Goal: Transaction & Acquisition: Purchase product/service

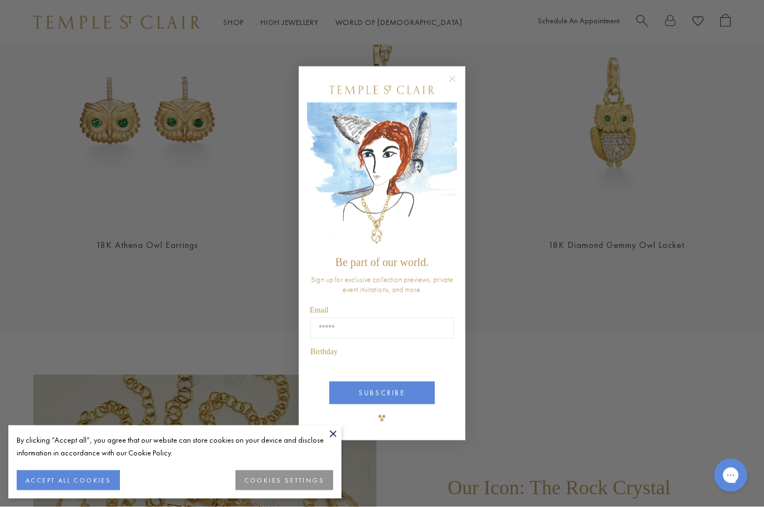
scroll to position [1270, 0]
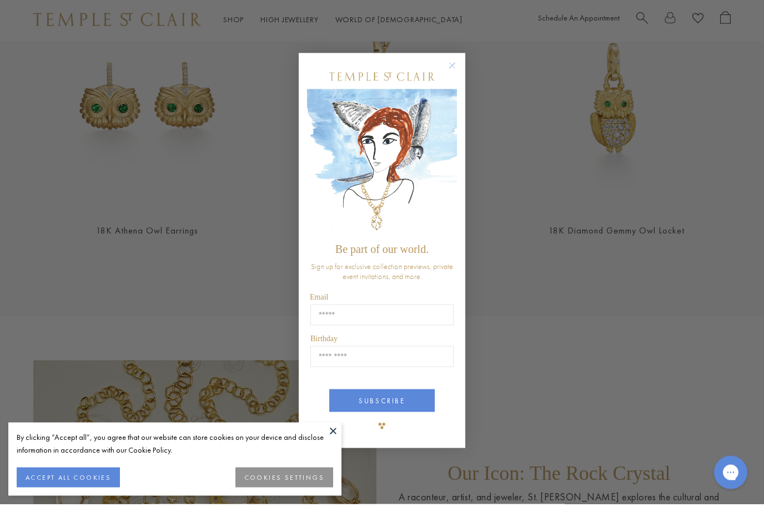
click at [457, 75] on circle "Close dialog" at bounding box center [452, 68] width 13 height 13
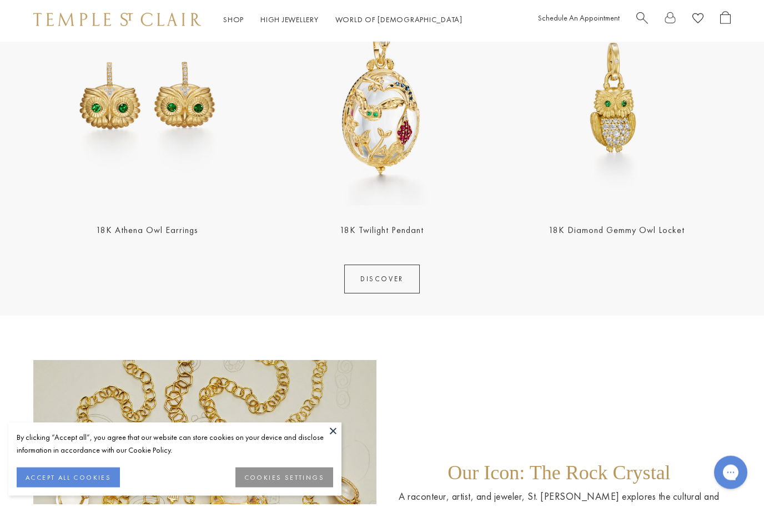
scroll to position [1273, 0]
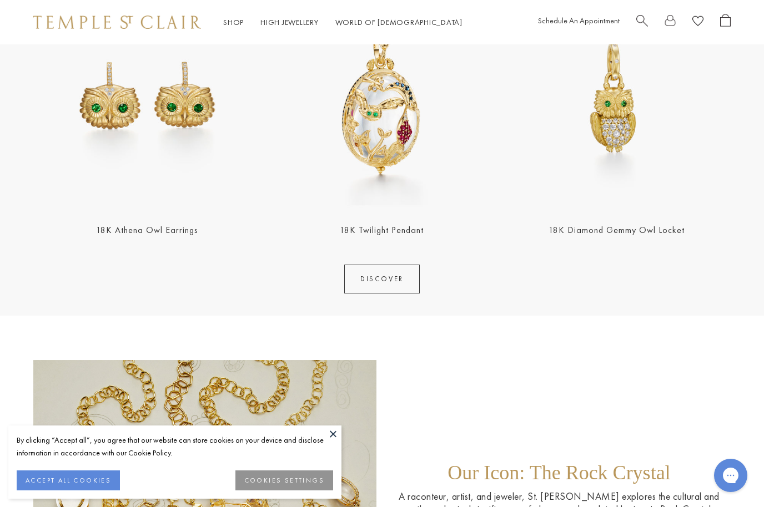
click at [382, 149] on img at bounding box center [382, 97] width 228 height 228
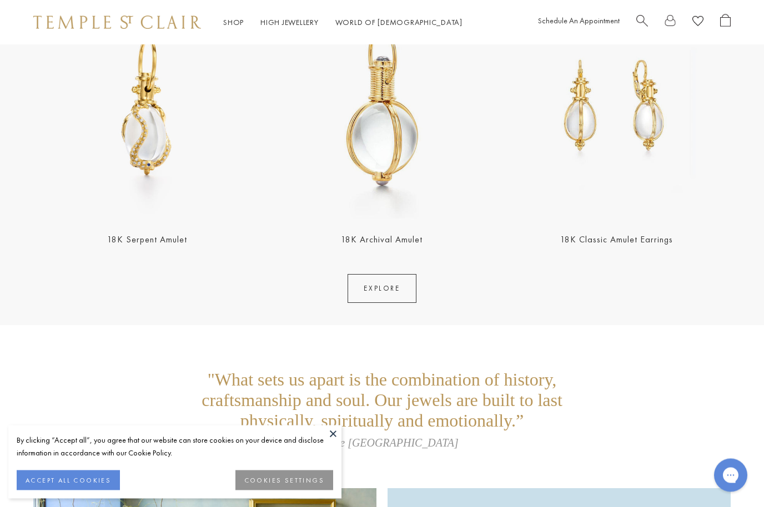
scroll to position [2091, 0]
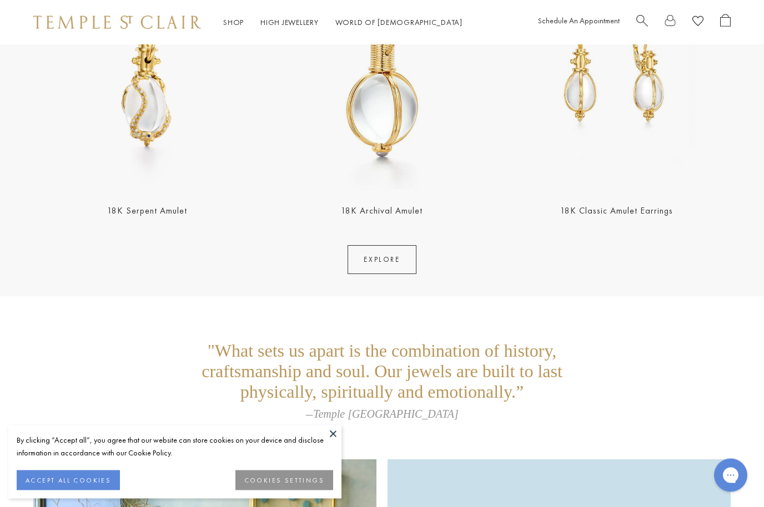
click at [376, 263] on link "EXPLORE" at bounding box center [381, 260] width 68 height 29
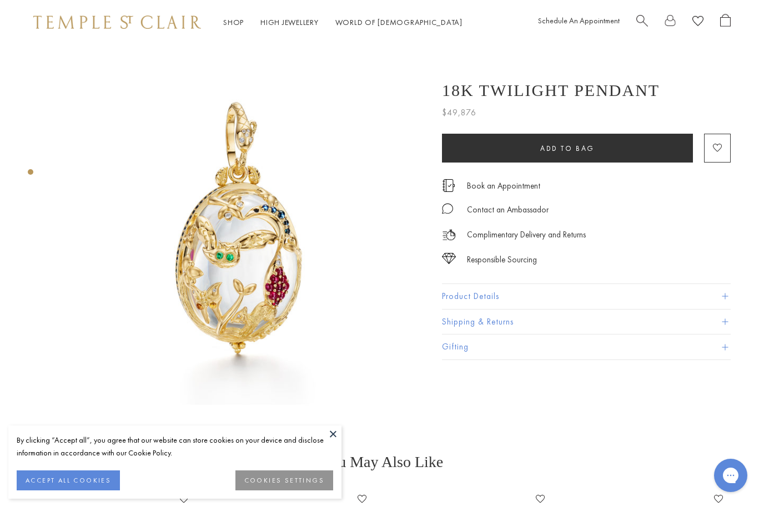
click at [487, 291] on button "Product Details" at bounding box center [586, 296] width 289 height 25
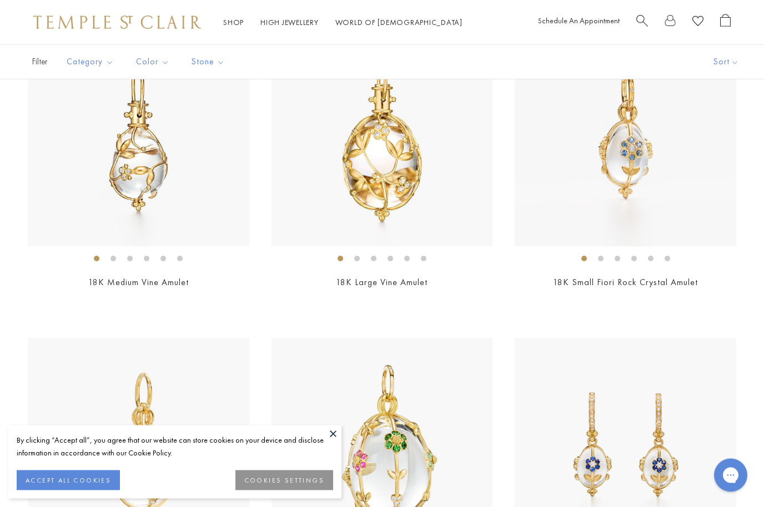
scroll to position [930, 0]
click at [387, 170] on img at bounding box center [381, 135] width 221 height 221
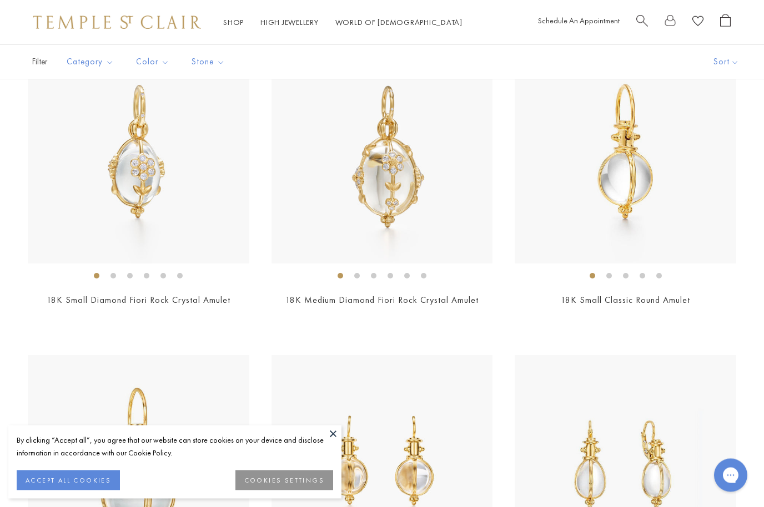
scroll to position [1538, 0]
click at [628, 188] on img at bounding box center [624, 152] width 221 height 221
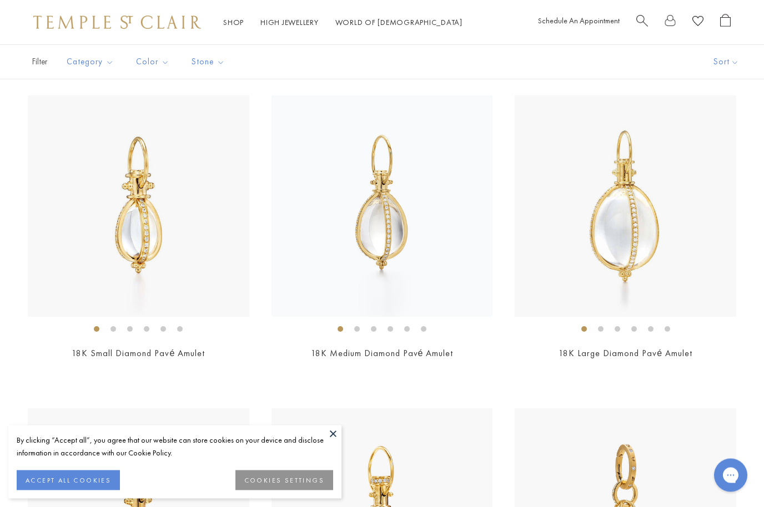
scroll to position [3049, 0]
click at [384, 228] on img at bounding box center [381, 205] width 221 height 221
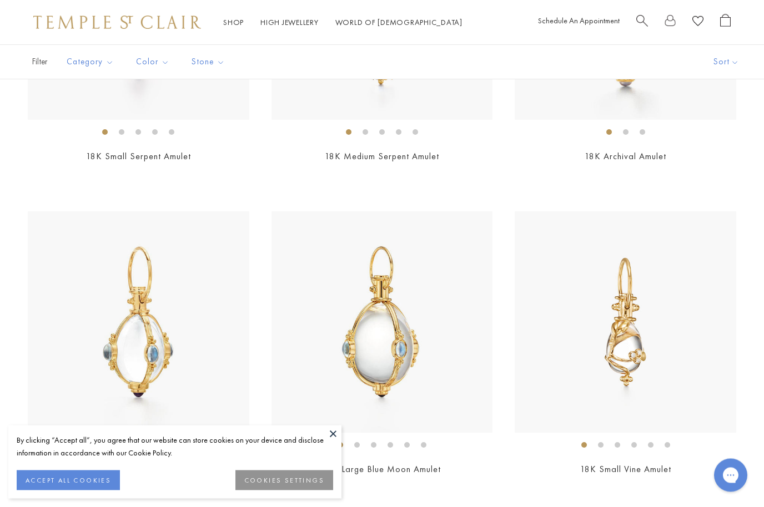
scroll to position [388, 0]
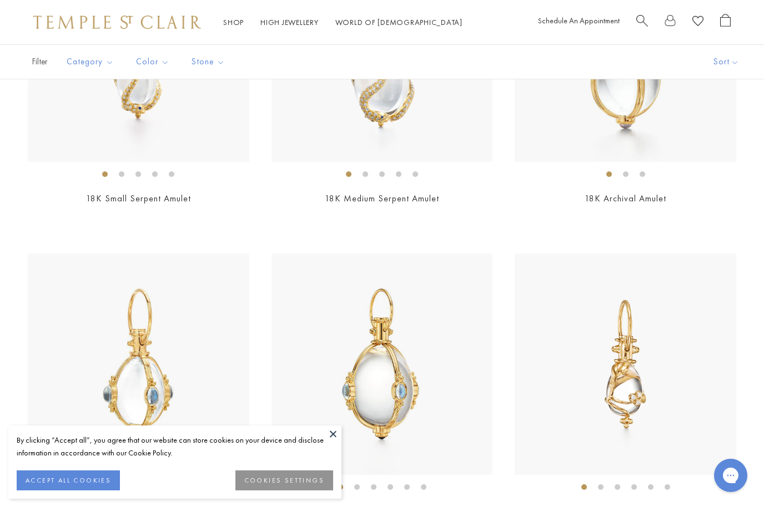
click at [640, 20] on span "Search" at bounding box center [642, 20] width 12 height 12
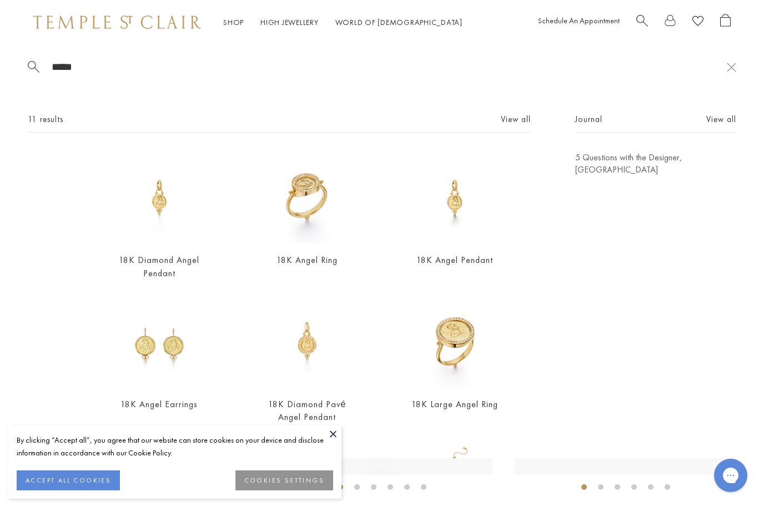
scroll to position [0, 0]
type input "*****"
click at [314, 348] on img at bounding box center [307, 341] width 92 height 92
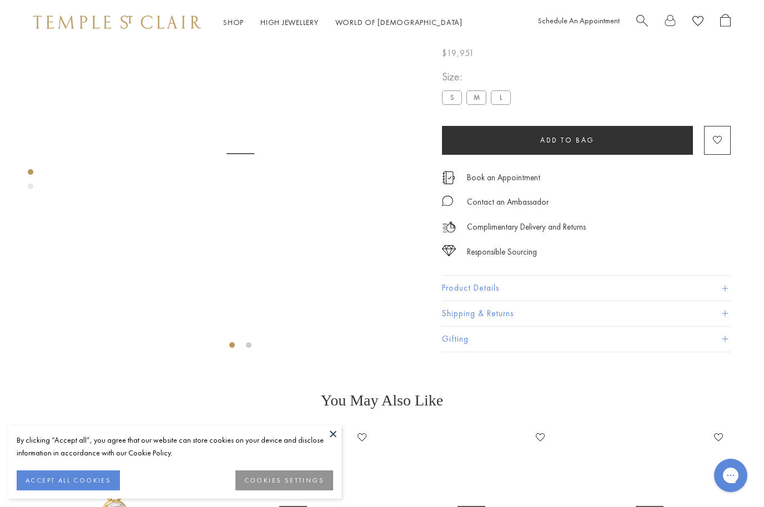
scroll to position [44, 0]
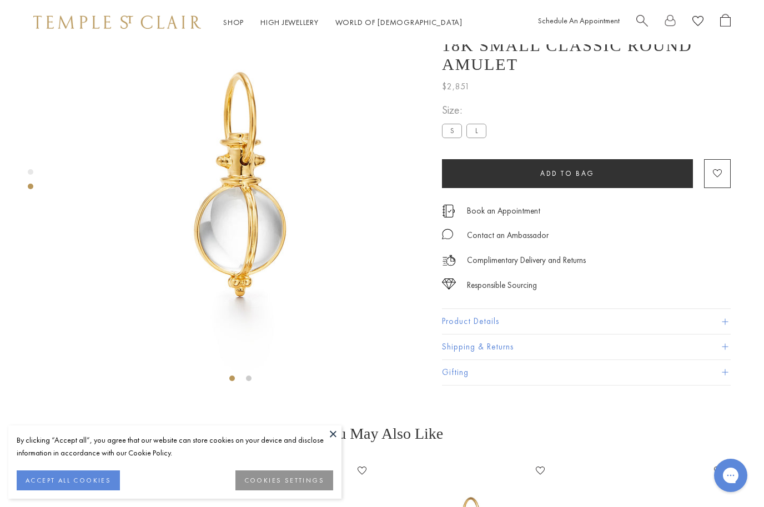
scroll to position [44, 0]
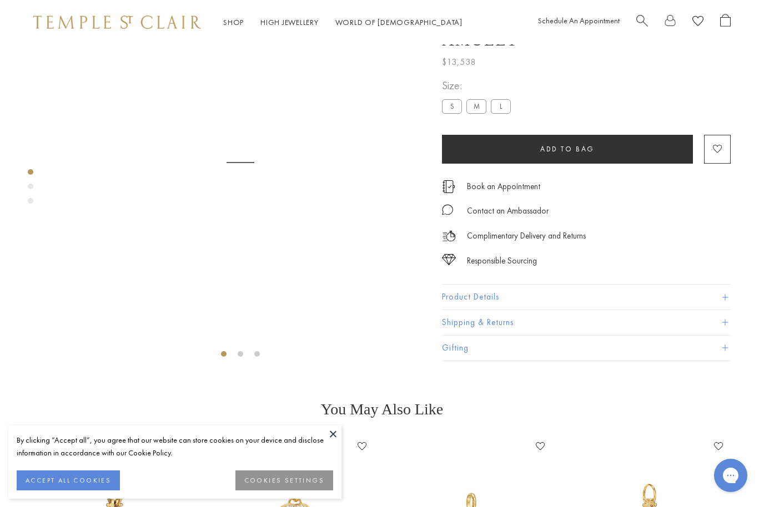
scroll to position [44, 0]
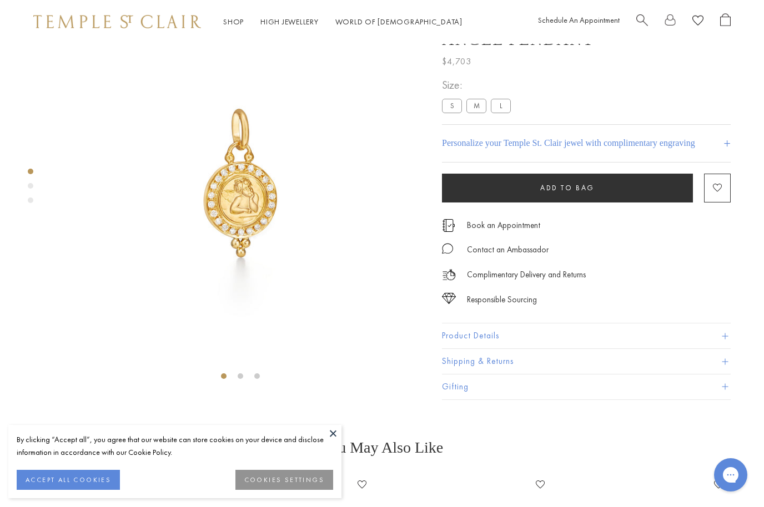
scroll to position [44, 0]
click at [500, 105] on label "L" at bounding box center [501, 106] width 20 height 14
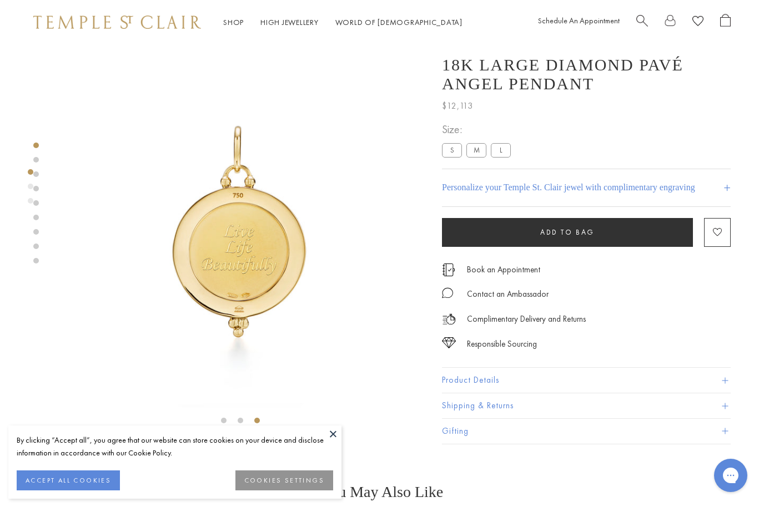
click at [639, 22] on span "Search" at bounding box center [642, 20] width 12 height 12
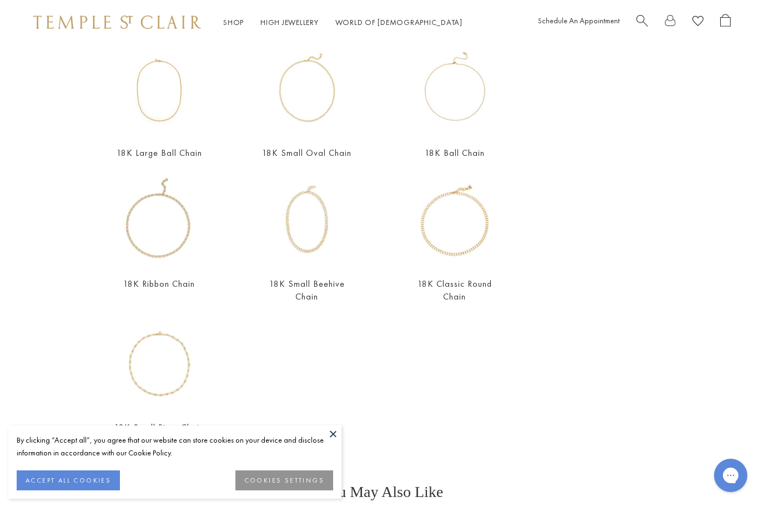
scroll to position [251, 0]
type input "*****"
click at [449, 258] on img at bounding box center [454, 221] width 92 height 92
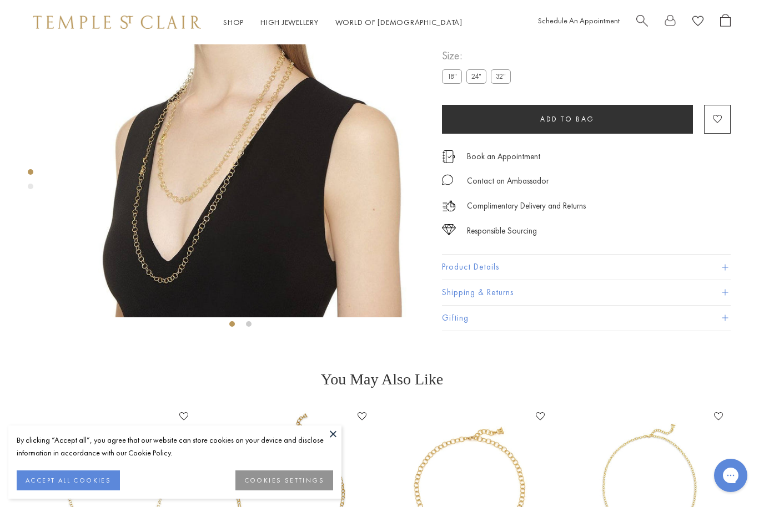
scroll to position [44, 0]
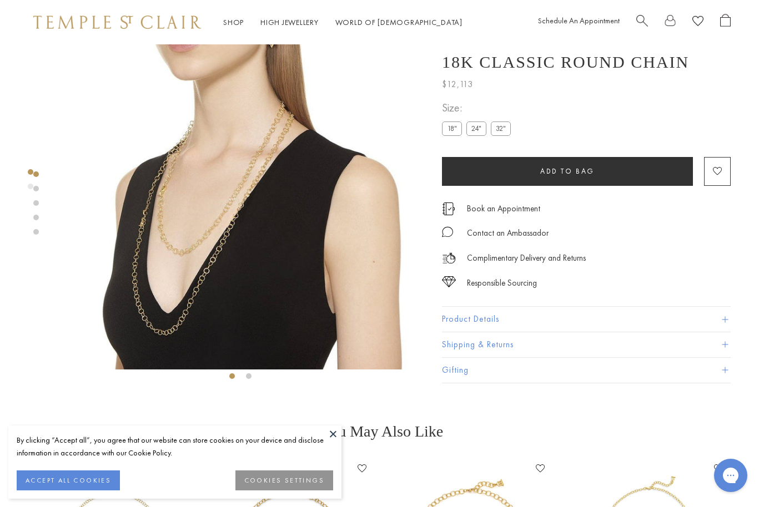
click at [504, 120] on div "Size: 18" 24" 32"" at bounding box center [478, 118] width 73 height 39
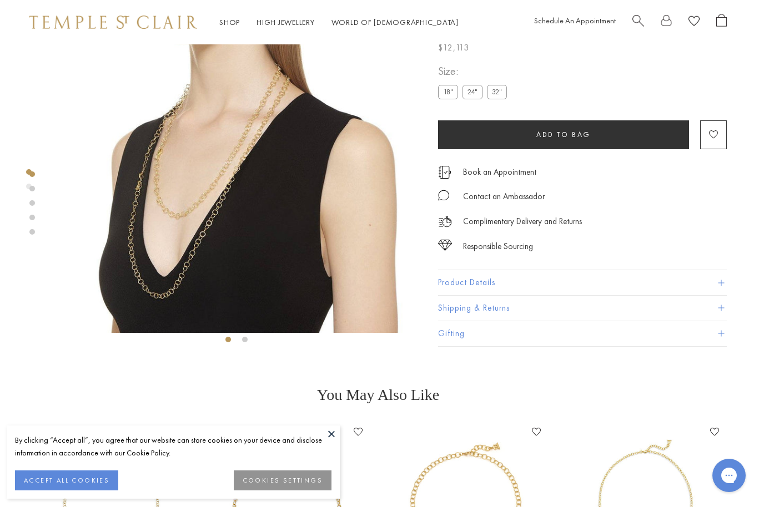
scroll to position [0, 0]
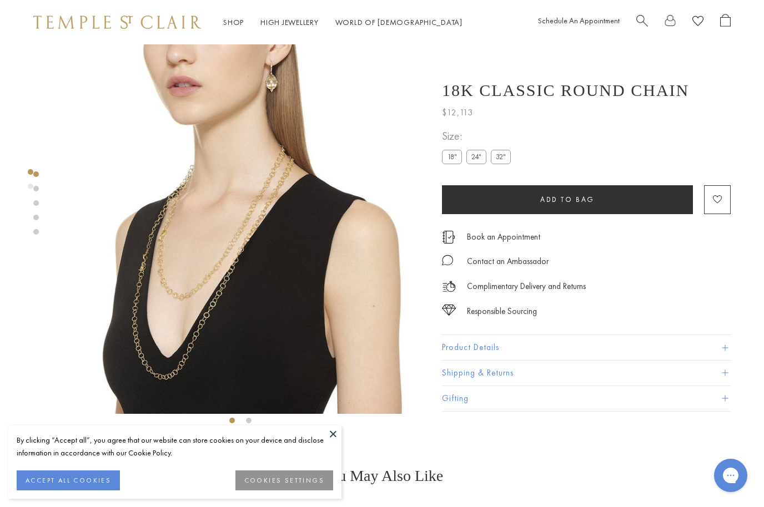
click at [501, 152] on label "32"" at bounding box center [501, 157] width 20 height 14
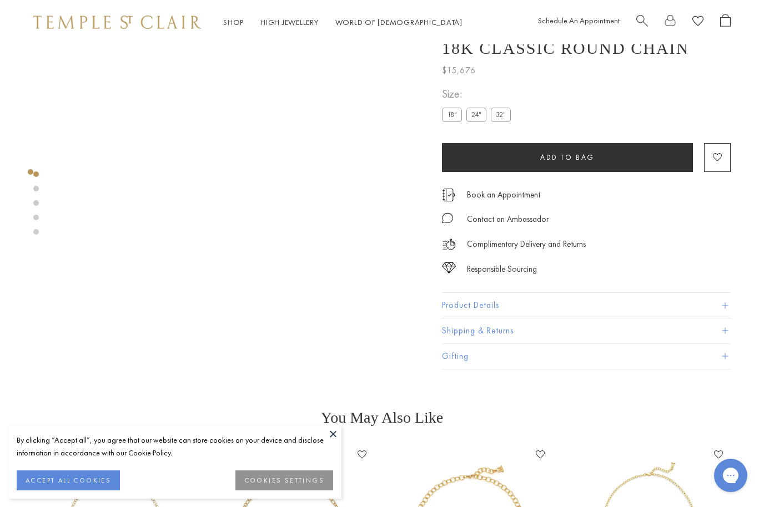
scroll to position [44, 0]
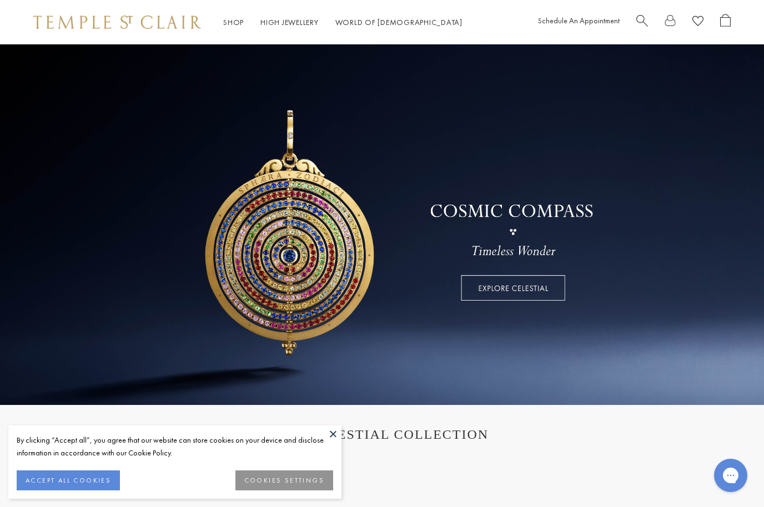
click at [643, 21] on span "Search" at bounding box center [642, 20] width 12 height 12
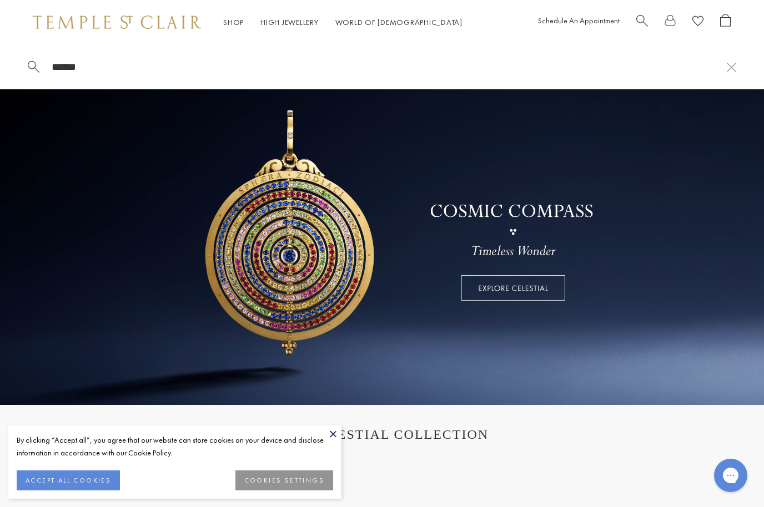
type input "*******"
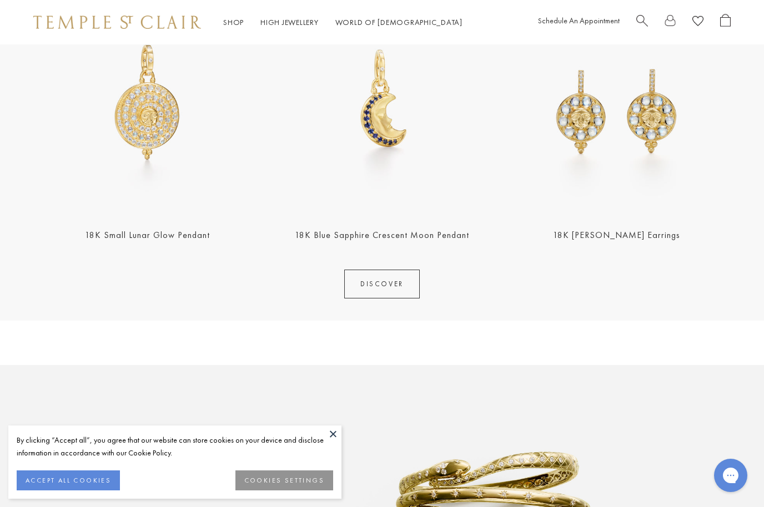
scroll to position [474, 0]
click at [371, 283] on link "DISCOVER" at bounding box center [381, 284] width 75 height 29
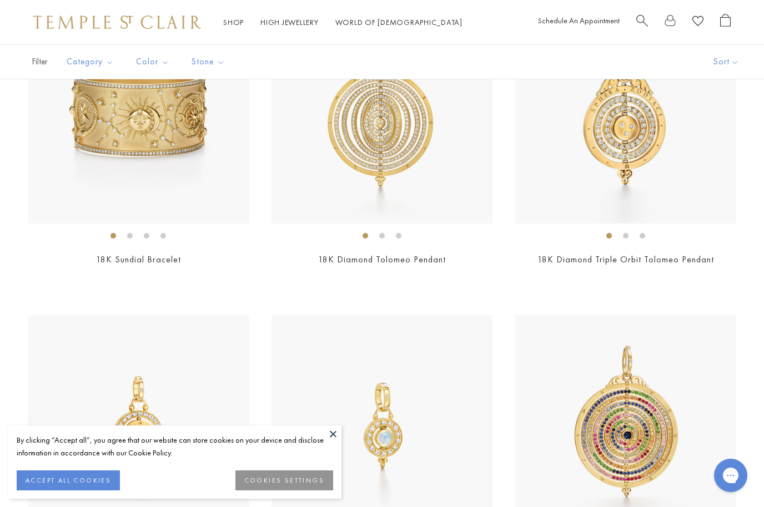
scroll to position [951, 0]
click at [130, 148] on img at bounding box center [138, 113] width 221 height 221
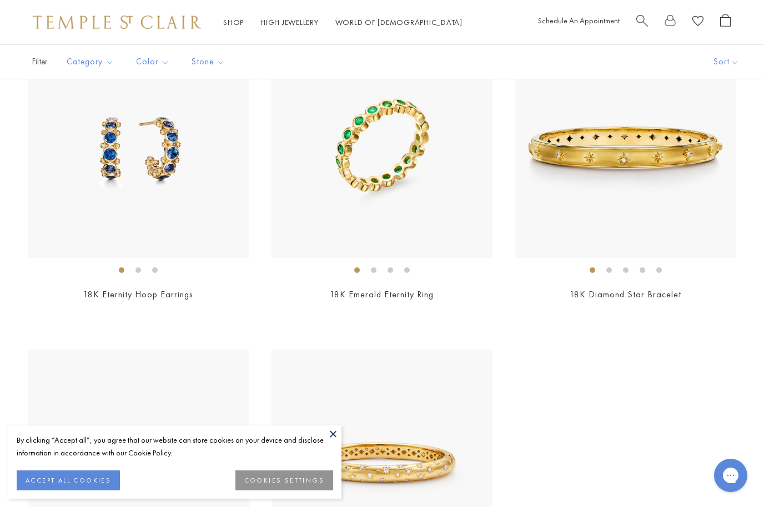
scroll to position [4358, 0]
click at [633, 181] on img at bounding box center [624, 147] width 221 height 221
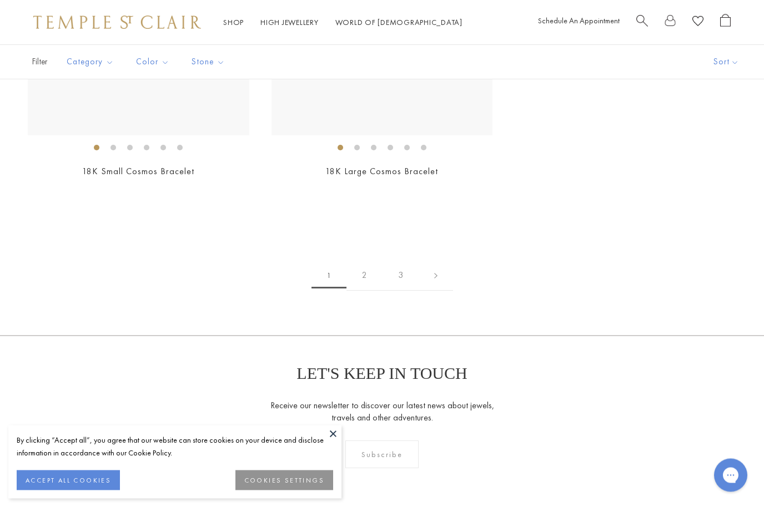
scroll to position [4796, 0]
click at [364, 264] on link "2" at bounding box center [364, 273] width 36 height 31
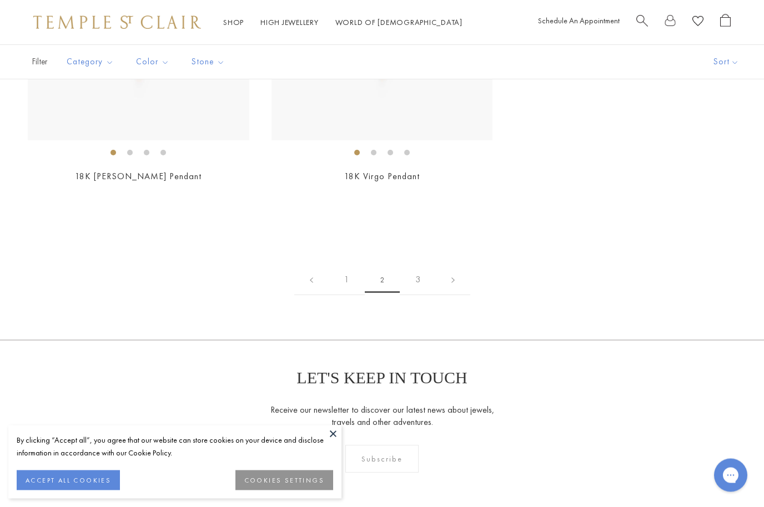
scroll to position [4164, 0]
click at [416, 276] on link "3" at bounding box center [418, 280] width 36 height 31
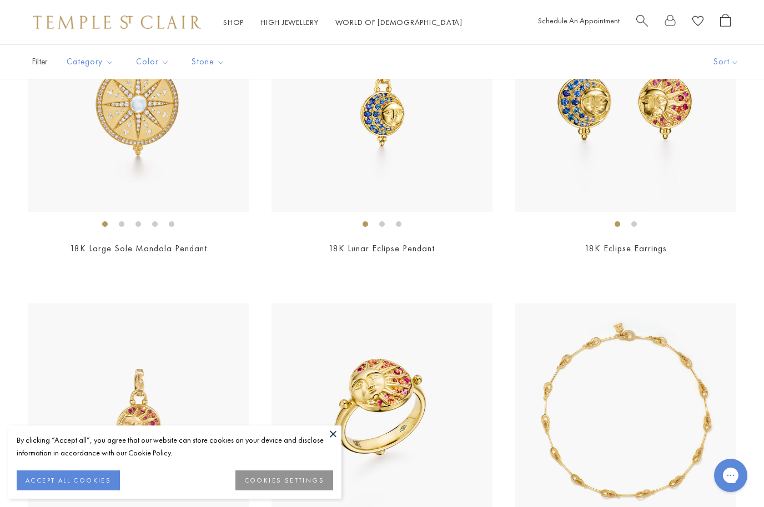
scroll to position [1900, 0]
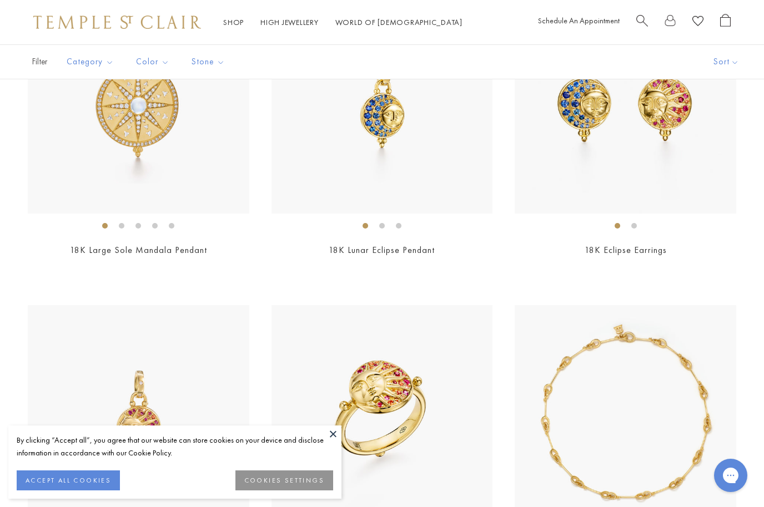
click at [639, 14] on span "Search" at bounding box center [642, 20] width 12 height 12
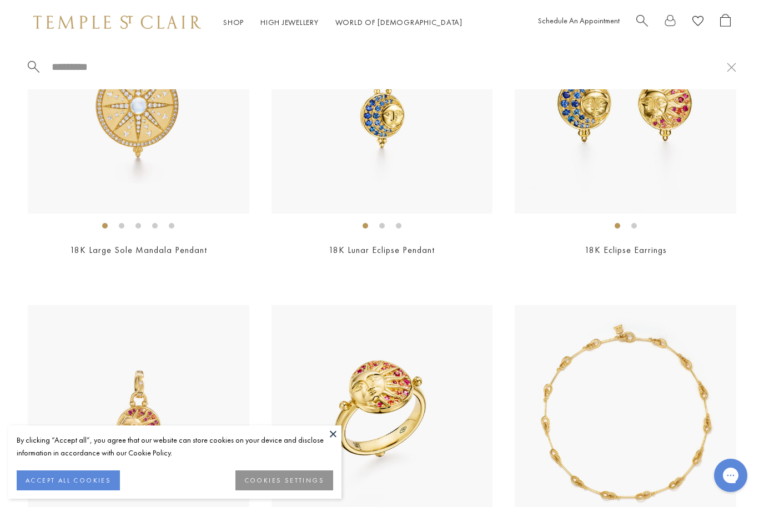
scroll to position [1900, 0]
type input "*****"
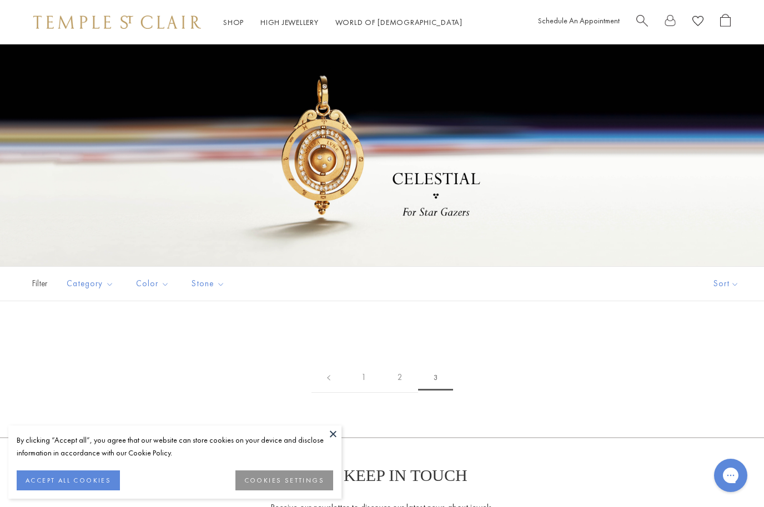
click at [638, 19] on span "Search" at bounding box center [642, 20] width 12 height 12
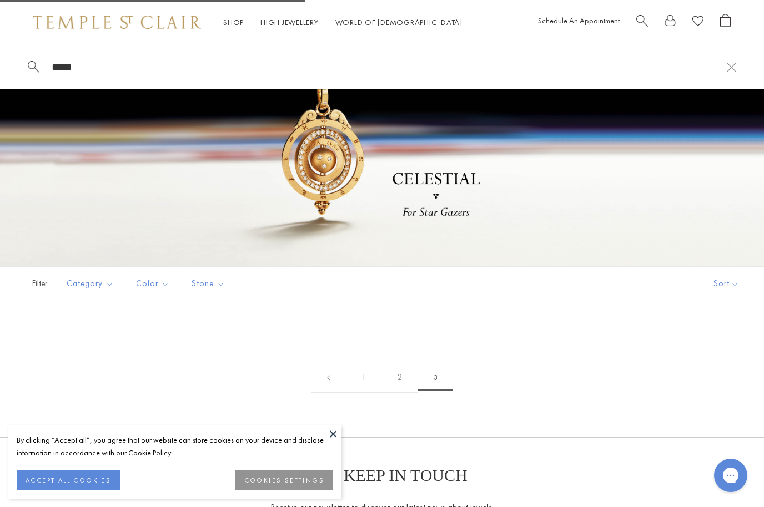
type input "******"
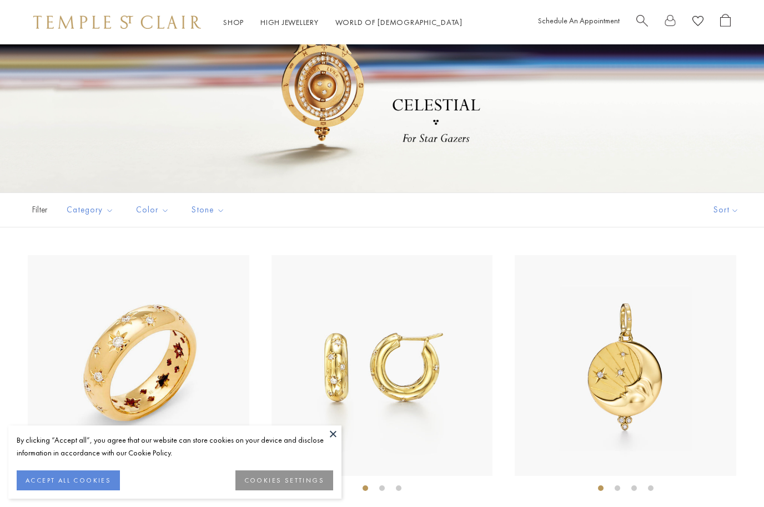
scroll to position [74, 0]
click at [645, 20] on span "Search" at bounding box center [642, 20] width 12 height 12
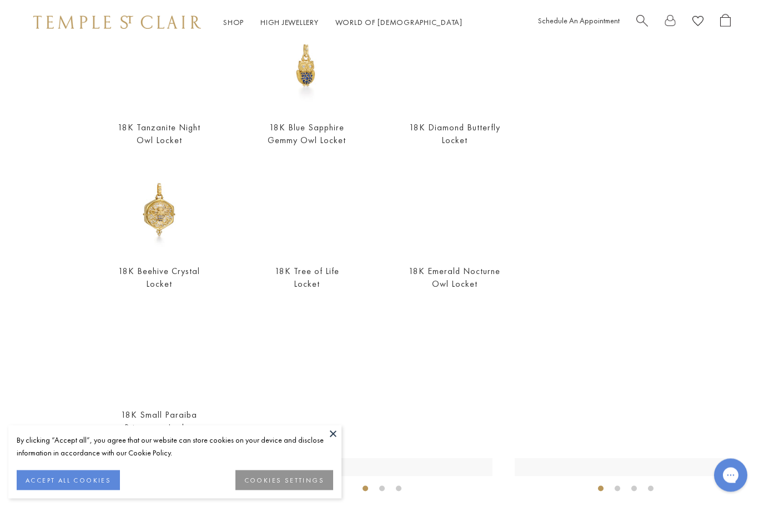
scroll to position [276, 0]
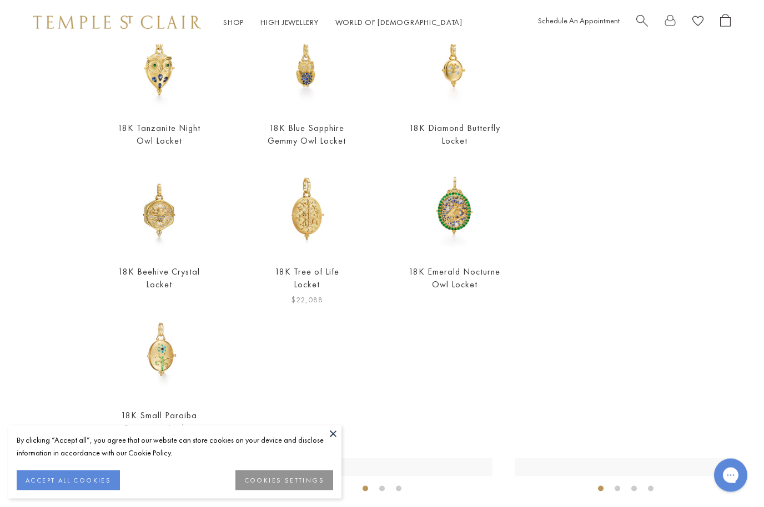
type input "******"
click at [309, 224] on img at bounding box center [307, 209] width 92 height 92
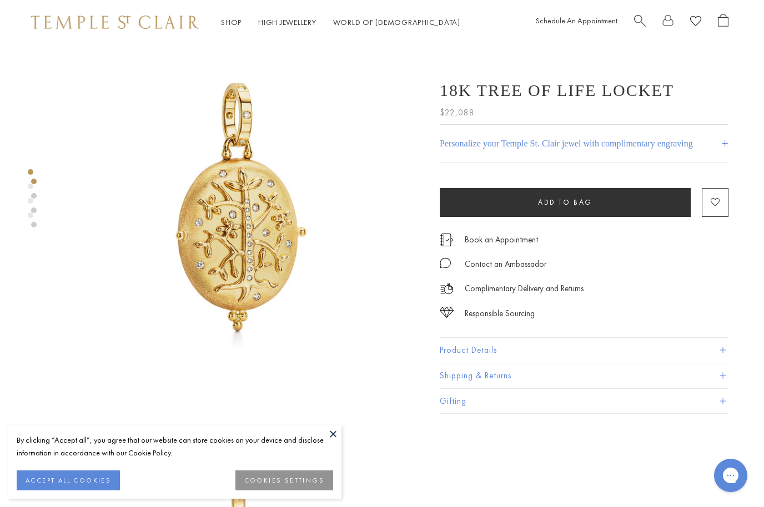
scroll to position [0, 2]
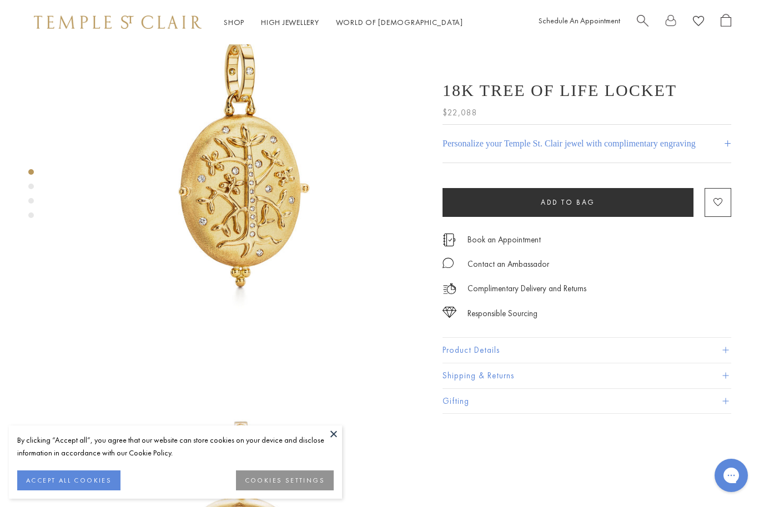
scroll to position [65, 0]
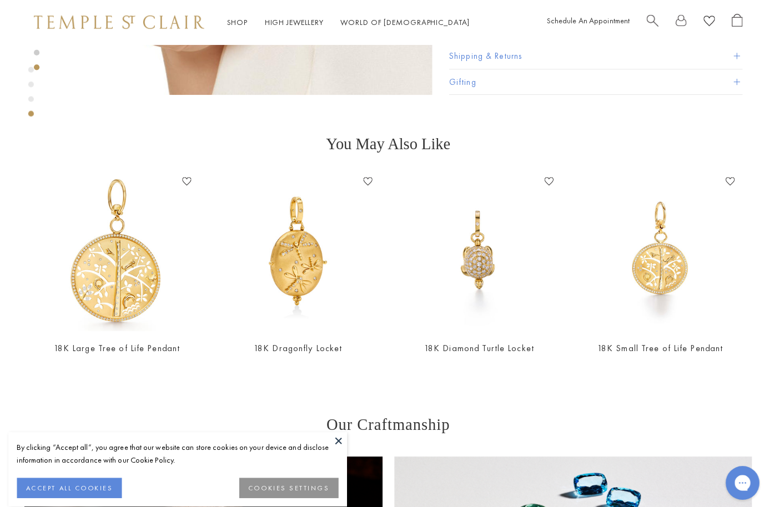
scroll to position [1308, 0]
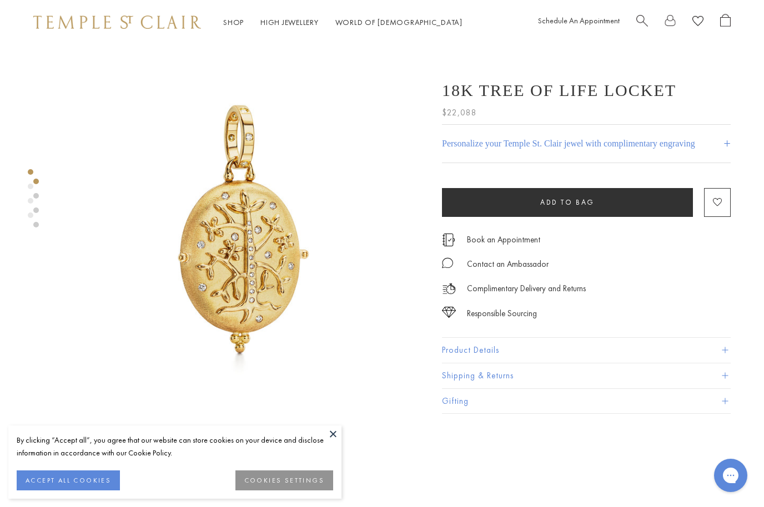
click at [592, 358] on button "Product Details" at bounding box center [586, 350] width 289 height 25
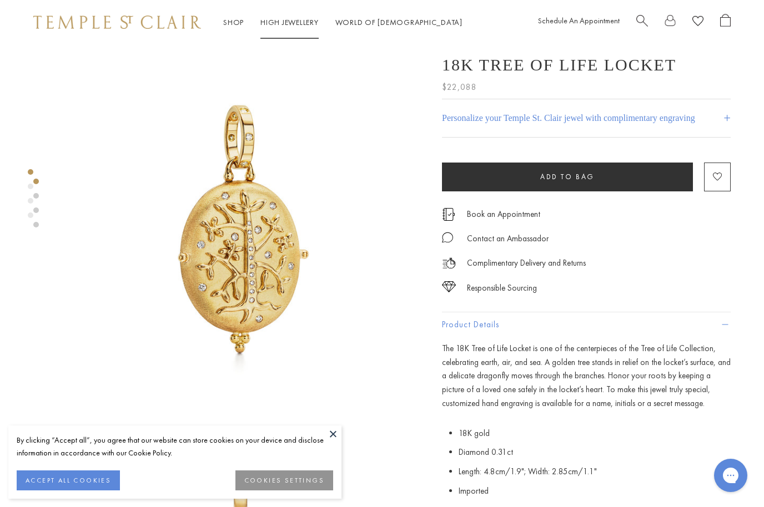
click at [283, 27] on link "High Jewellery High Jewellery" at bounding box center [289, 22] width 58 height 10
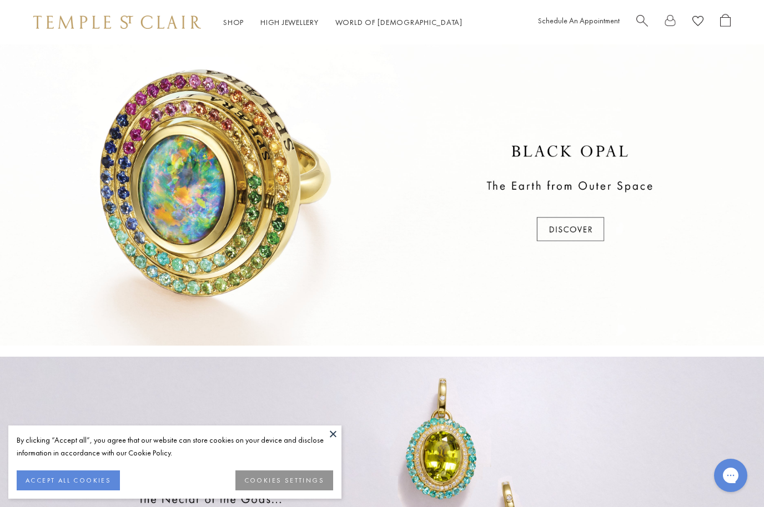
scroll to position [314, 0]
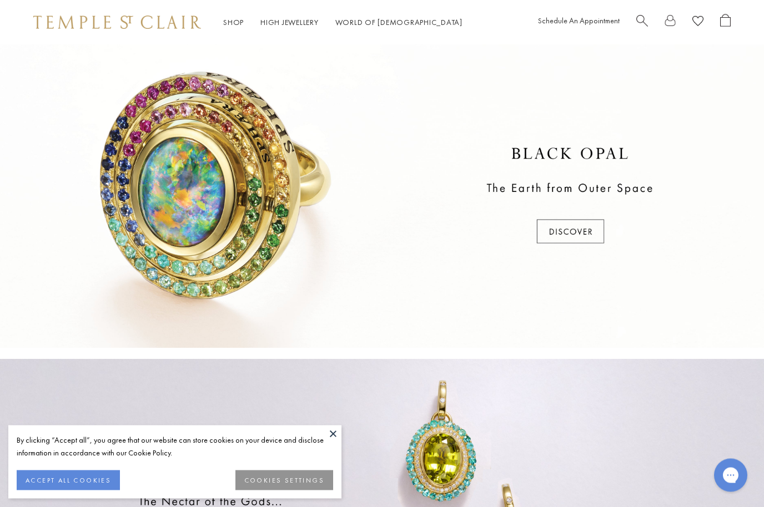
click at [570, 229] on div at bounding box center [382, 197] width 764 height 304
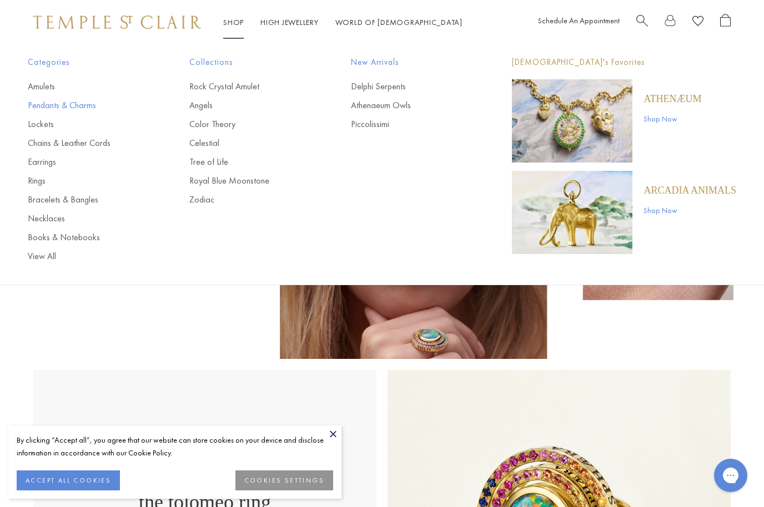
click at [74, 102] on link "Pendants & Charms" at bounding box center [86, 105] width 117 height 12
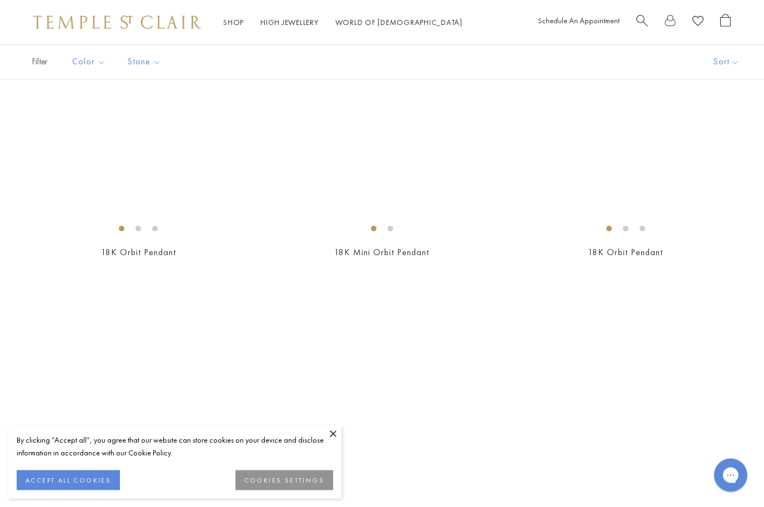
scroll to position [4466, 0]
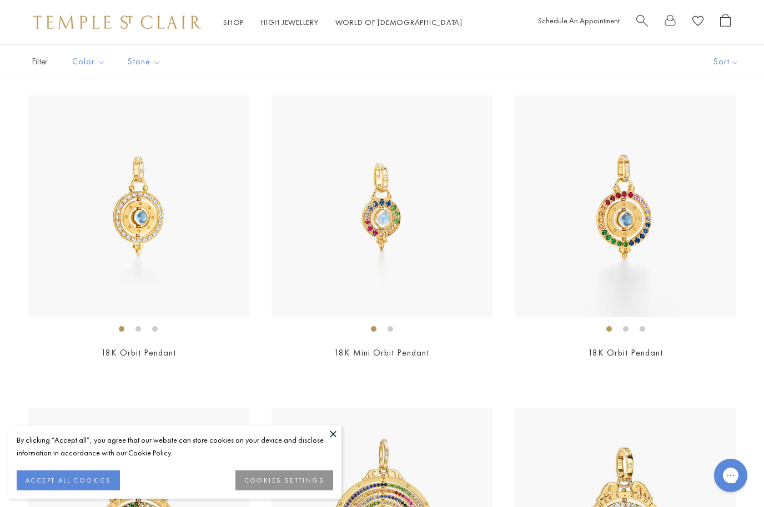
click at [633, 24] on div "Schedule An Appointment" at bounding box center [634, 22] width 193 height 17
click at [643, 6] on div "Shop Shop Categories Amulets Pendants & Charms Lockets Chains & Leather Cords E…" at bounding box center [382, 22] width 764 height 44
click at [636, 19] on span "Search" at bounding box center [642, 20] width 12 height 12
type input "*****"
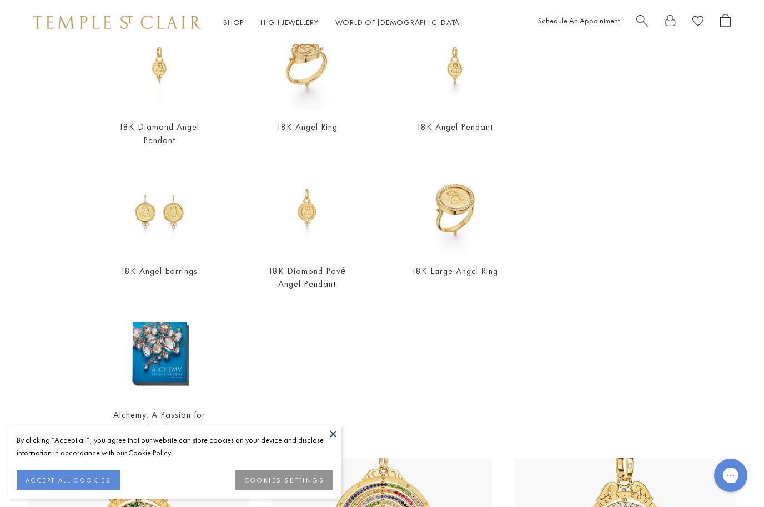
scroll to position [132, 0]
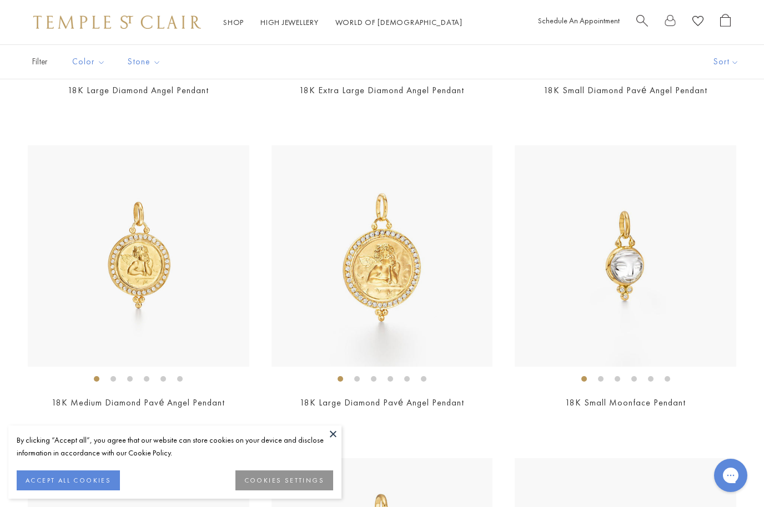
scroll to position [2226, 0]
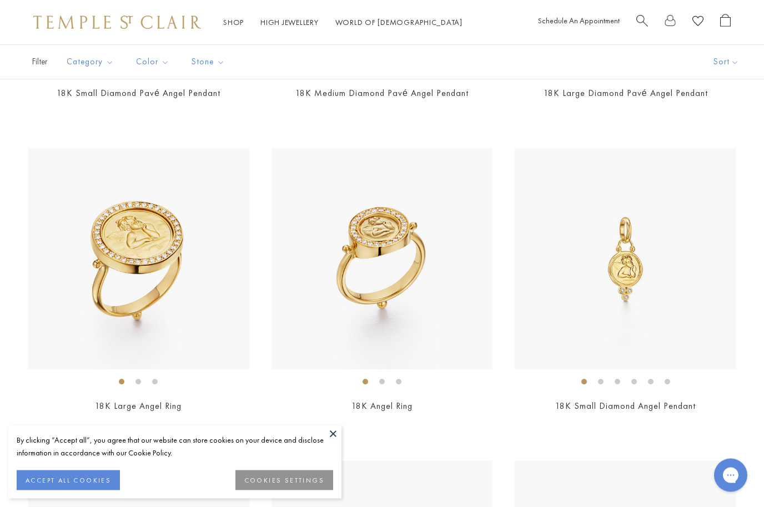
scroll to position [493, 0]
click at [143, 298] on img at bounding box center [138, 258] width 221 height 221
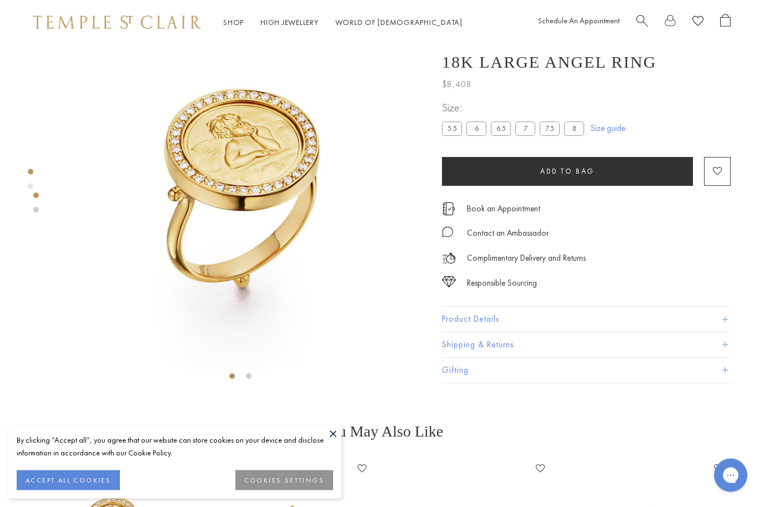
scroll to position [44, 0]
click at [575, 130] on label "8" at bounding box center [574, 129] width 20 height 14
click at [608, 133] on link "Size guide" at bounding box center [608, 128] width 34 height 11
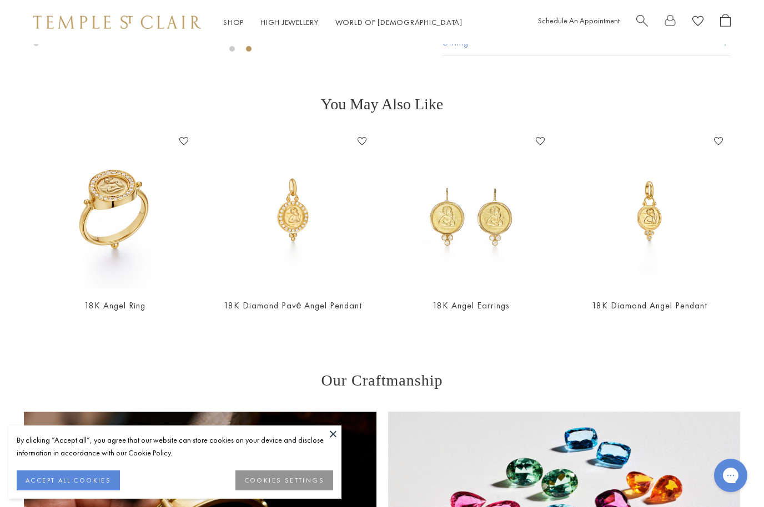
scroll to position [370, 0]
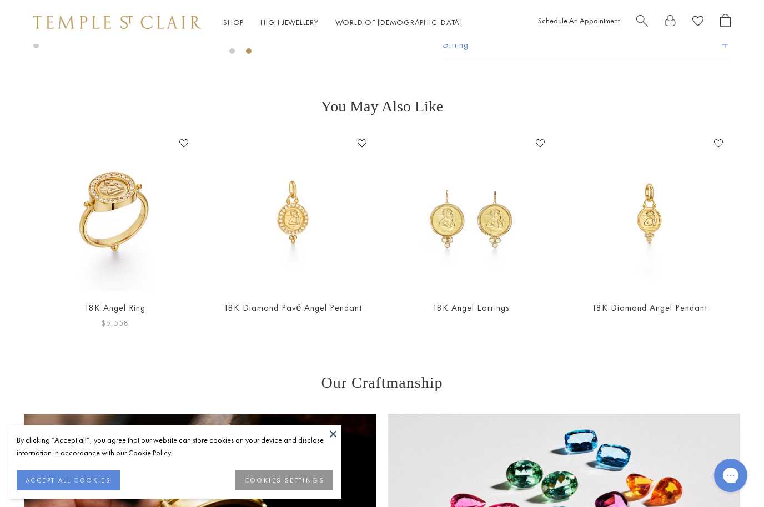
click at [117, 224] on img at bounding box center [115, 213] width 156 height 156
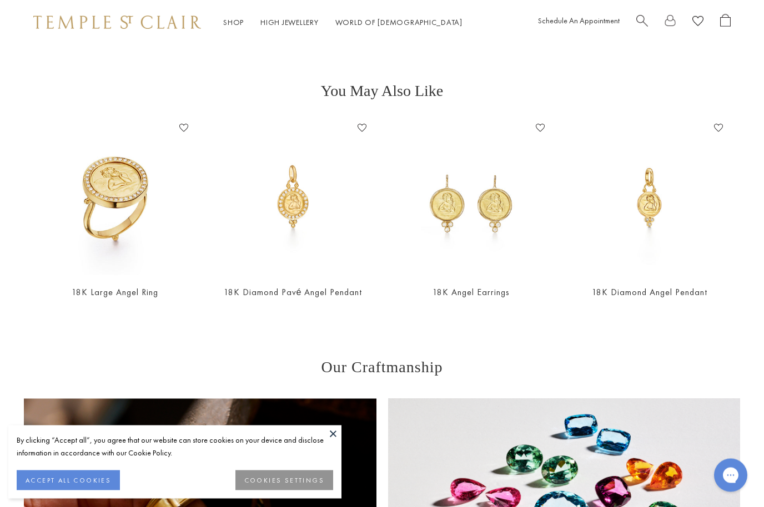
scroll to position [385, 0]
click at [297, 209] on img at bounding box center [293, 197] width 156 height 156
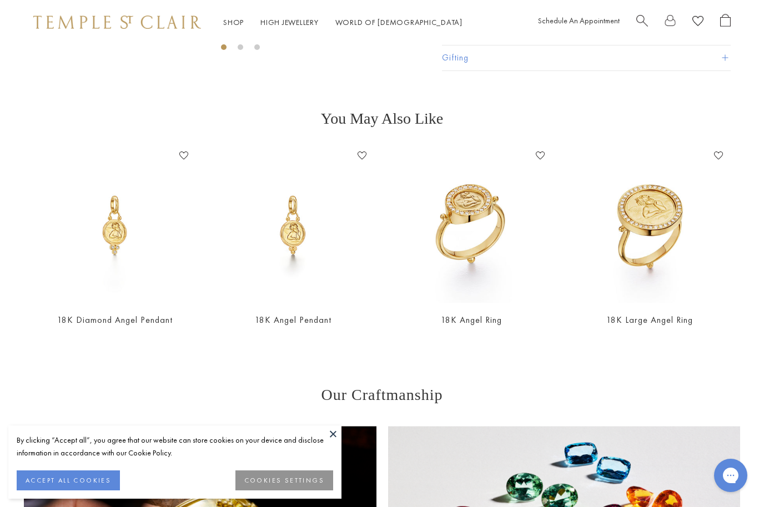
scroll to position [377, 0]
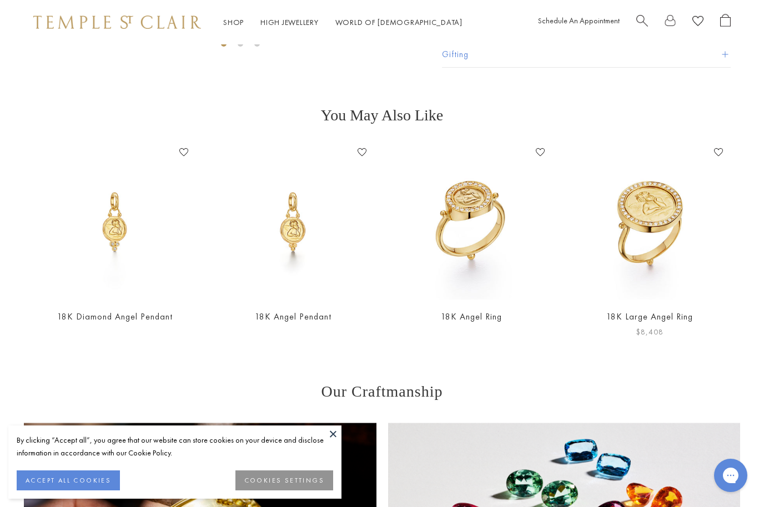
click at [649, 233] on img at bounding box center [649, 222] width 156 height 156
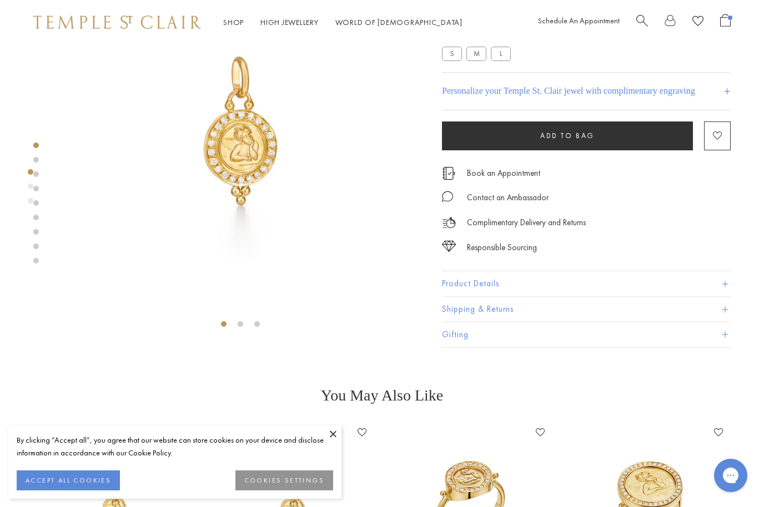
scroll to position [95, 0]
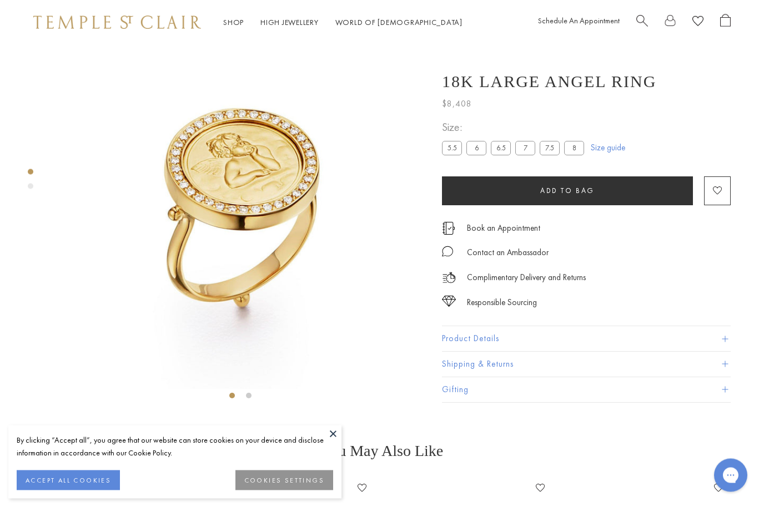
scroll to position [44, 0]
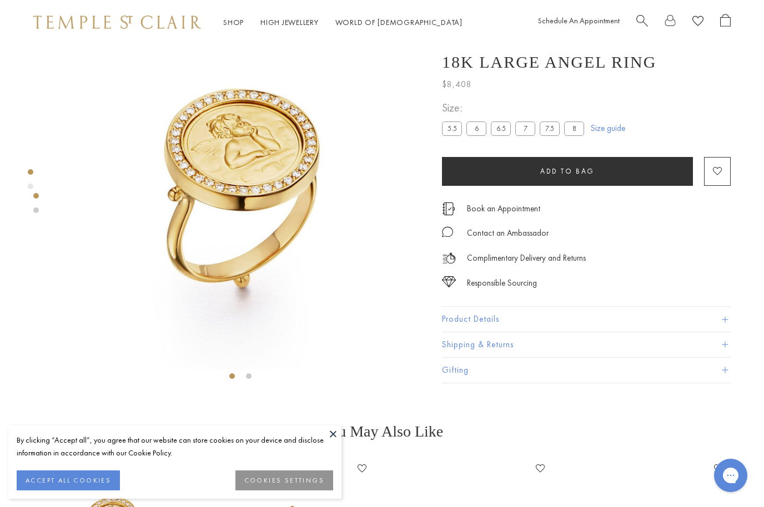
click at [578, 132] on label "8" at bounding box center [574, 129] width 20 height 14
click at [599, 169] on button "Add to bag" at bounding box center [567, 171] width 251 height 29
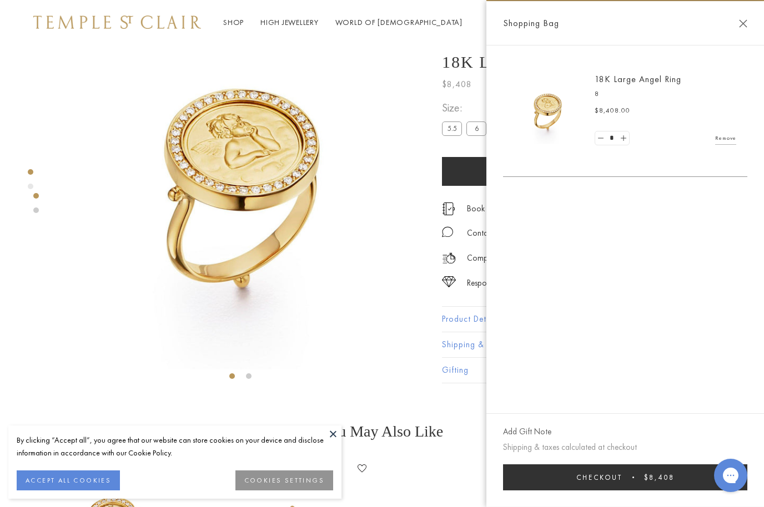
click at [371, 336] on img at bounding box center [241, 185] width 370 height 370
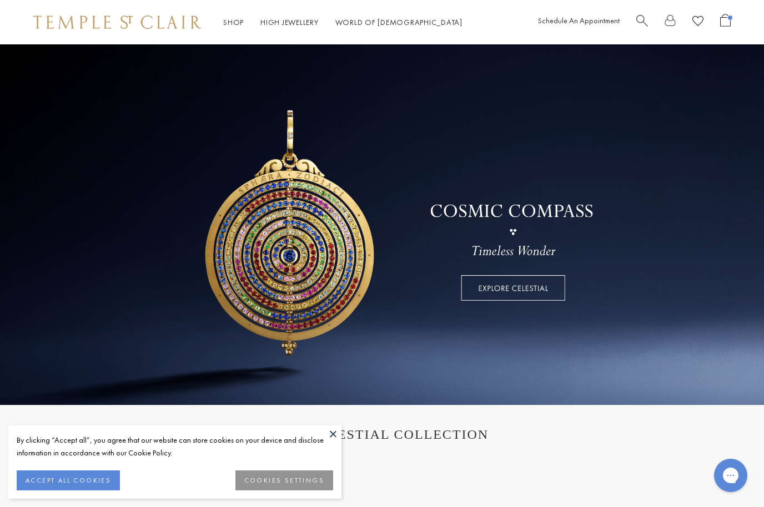
click at [720, 21] on span "Open Shopping Bag" at bounding box center [725, 20] width 11 height 13
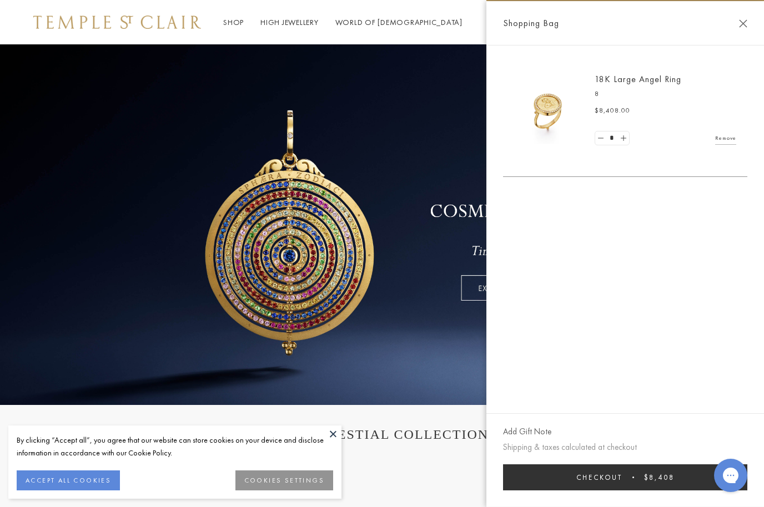
click at [408, 363] on link at bounding box center [382, 224] width 764 height 361
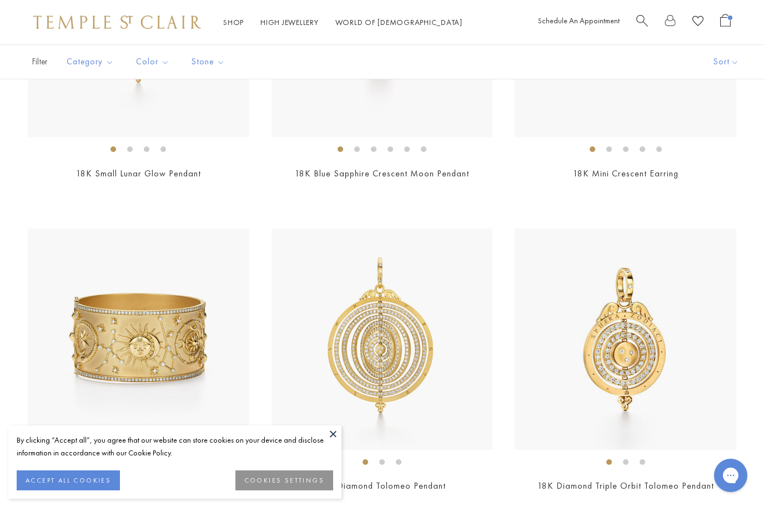
scroll to position [718, 0]
